Goal: Navigation & Orientation: Find specific page/section

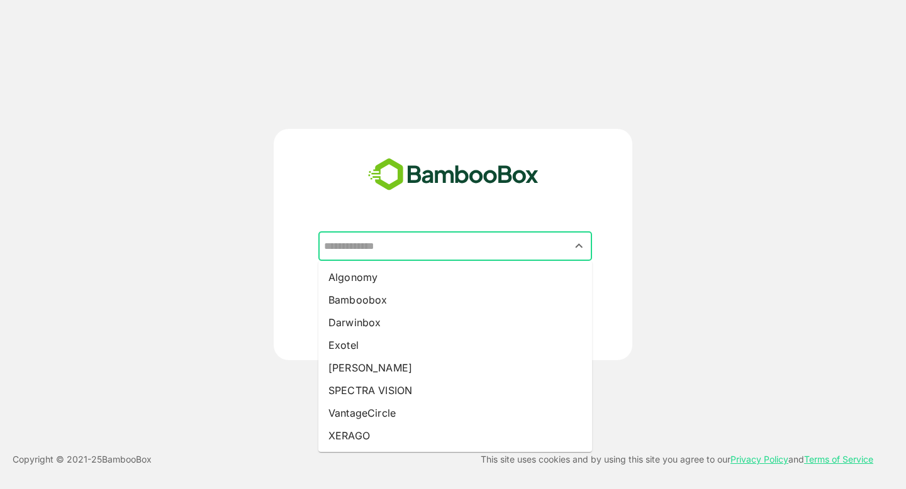
click at [382, 236] on input "text" at bounding box center [455, 247] width 269 height 24
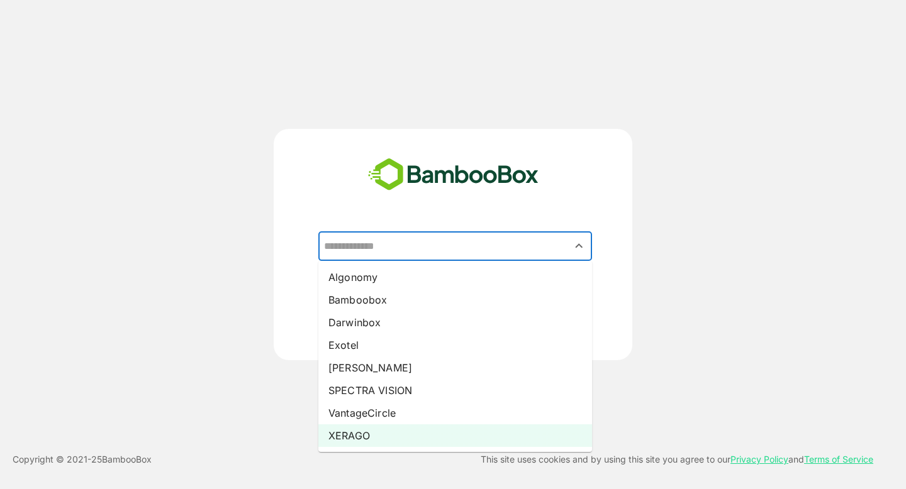
click at [362, 431] on li "XERAGO" at bounding box center [455, 435] width 274 height 23
type input "******"
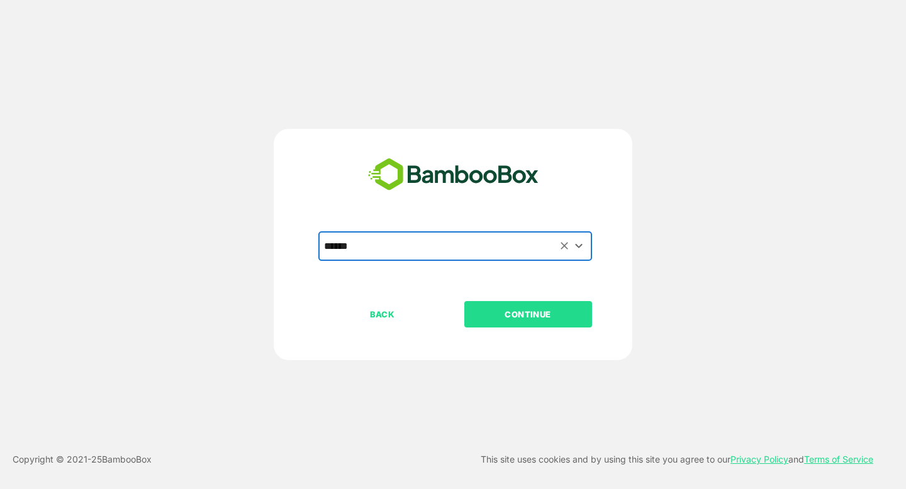
click at [511, 311] on p "CONTINUE" at bounding box center [528, 315] width 126 height 14
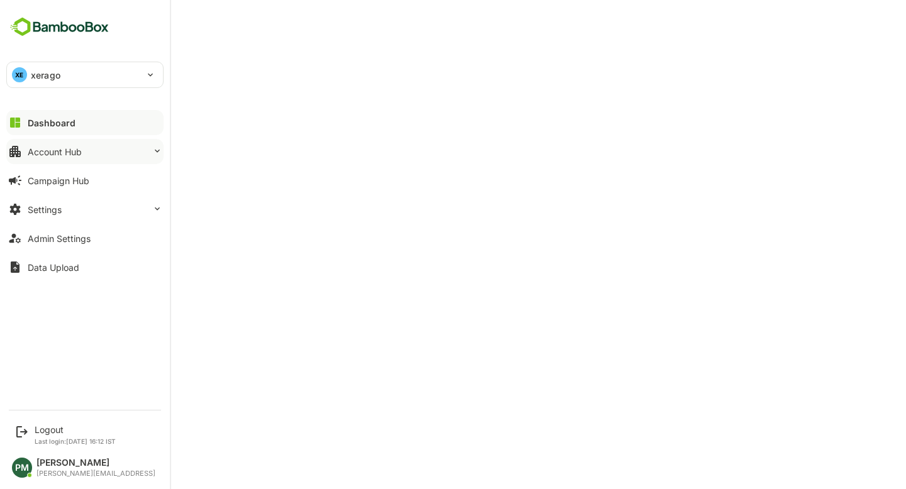
click at [79, 151] on div "Account Hub" at bounding box center [55, 152] width 54 height 11
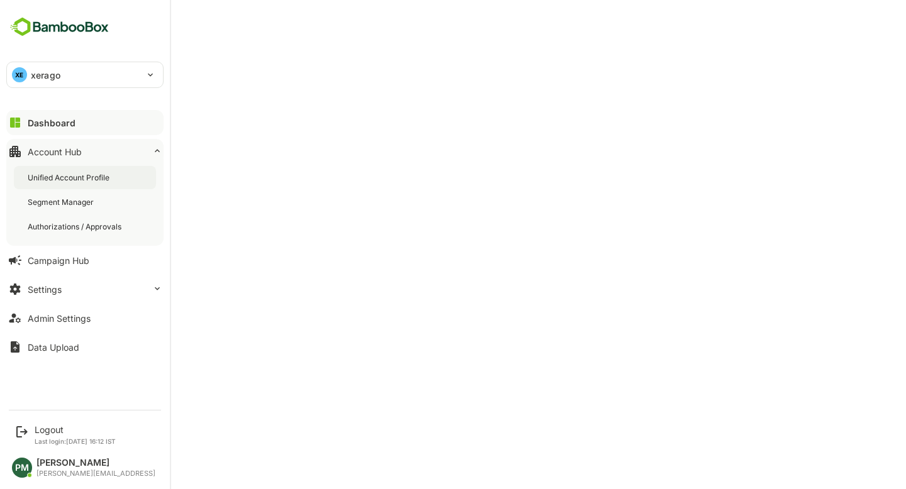
click at [116, 185] on div "Unified Account Profile" at bounding box center [85, 177] width 142 height 23
click at [75, 116] on button "Dashboard" at bounding box center [84, 122] width 157 height 25
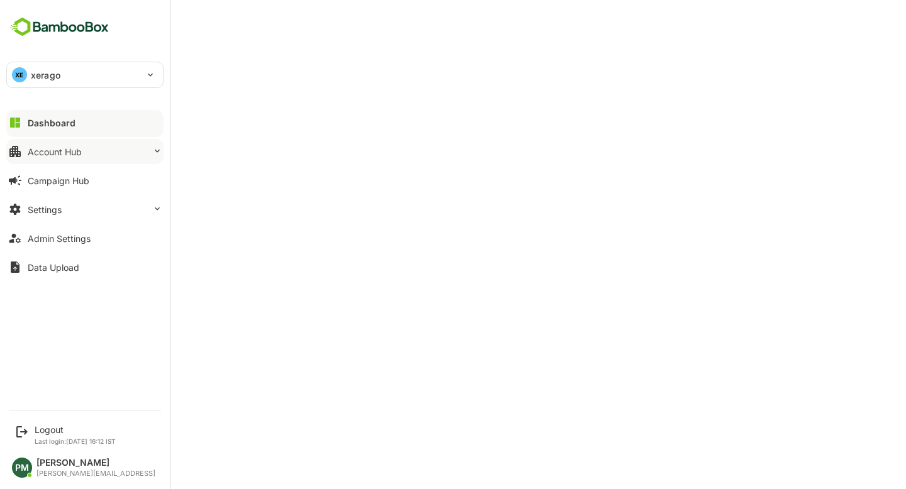
click at [113, 153] on button "Account Hub" at bounding box center [84, 151] width 157 height 25
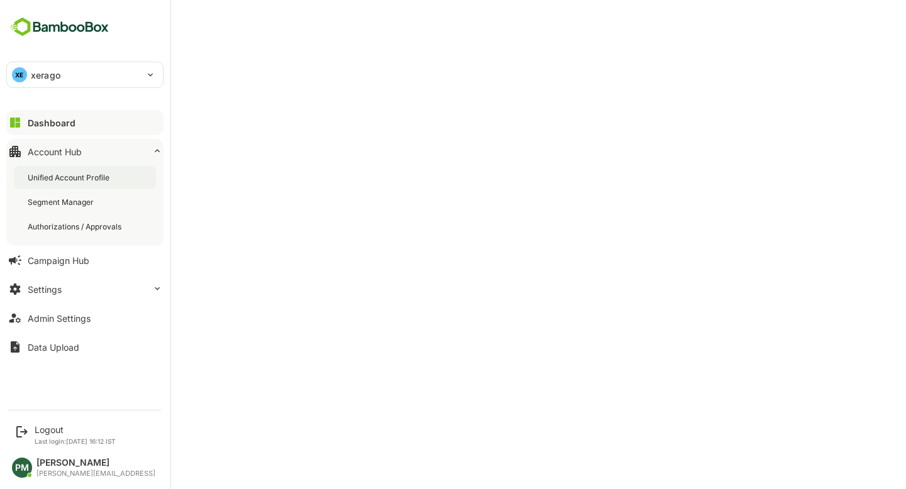
click at [92, 184] on div "Unified Account Profile" at bounding box center [85, 177] width 142 height 23
